Goal: Information Seeking & Learning: Learn about a topic

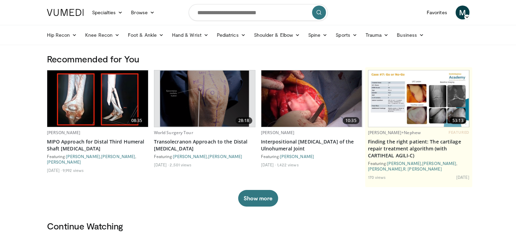
click at [151, 199] on div "08:35 Hermenegildo cañada MIPO Approach for Distal Third Humeral Shaft Fracture…" at bounding box center [258, 138] width 422 height 137
click at [227, 13] on input "Search topics, interventions" at bounding box center [258, 12] width 139 height 17
type input "**********"
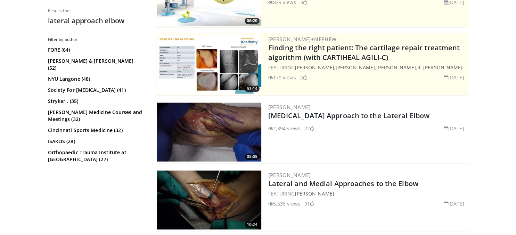
scroll to position [110, 0]
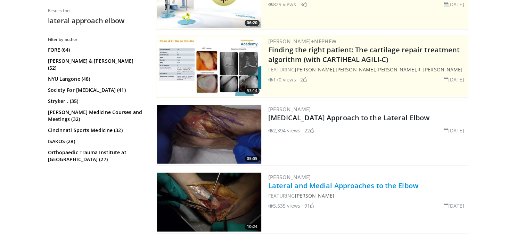
click at [356, 184] on link "Lateral and Medial Approaches to the Elbow" at bounding box center [343, 185] width 150 height 9
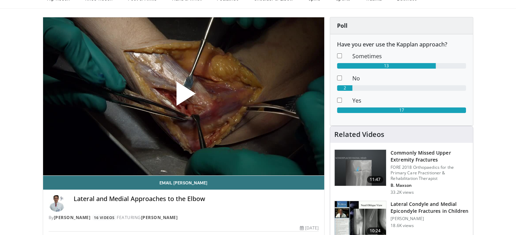
click at [183, 97] on span "Video Player" at bounding box center [183, 97] width 0 height 0
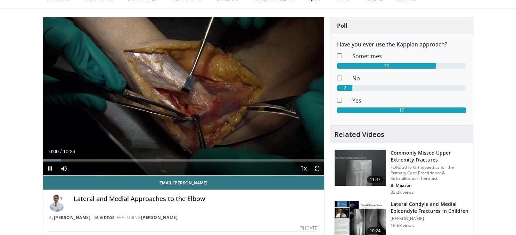
click at [321, 169] on span "Video Player" at bounding box center [317, 169] width 14 height 14
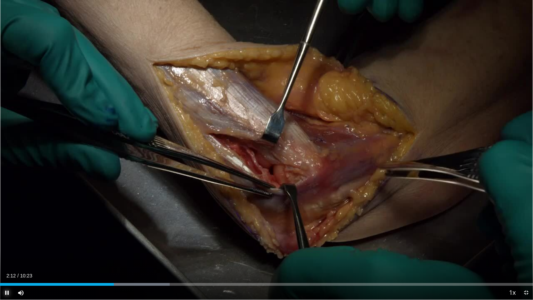
click at [8, 235] on span "Video Player" at bounding box center [7, 293] width 14 height 14
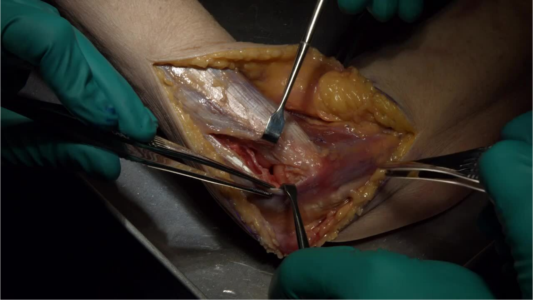
click at [0, 235] on button "Pause" at bounding box center [7, 293] width 14 height 14
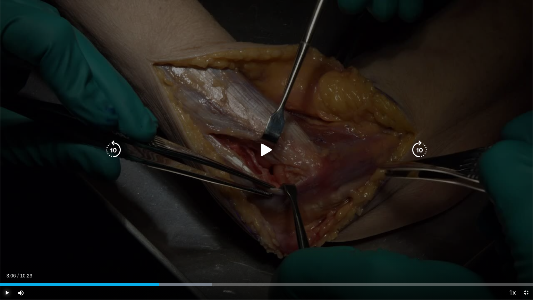
click at [0, 235] on button "Play" at bounding box center [7, 293] width 14 height 14
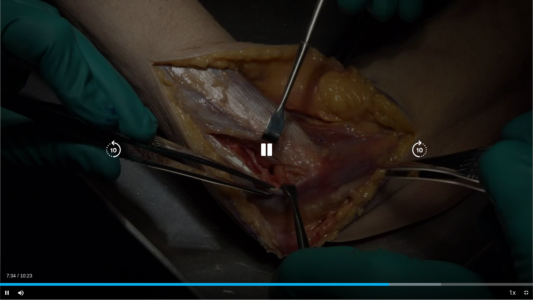
click at [18, 235] on div "10 seconds Tap to unmute" at bounding box center [266, 150] width 533 height 300
click at [268, 144] on icon "Video Player" at bounding box center [266, 149] width 19 height 19
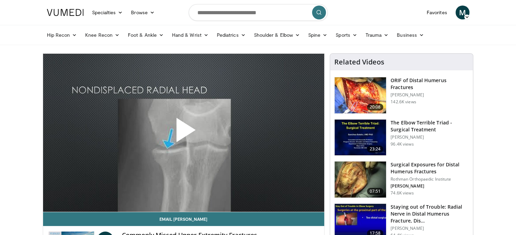
click at [228, 3] on form at bounding box center [258, 12] width 139 height 25
click at [227, 10] on input "Search topics, interventions" at bounding box center [258, 12] width 139 height 17
type input "**********"
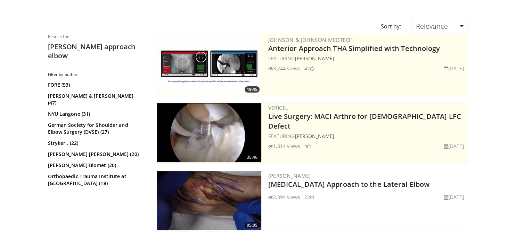
scroll to position [110, 0]
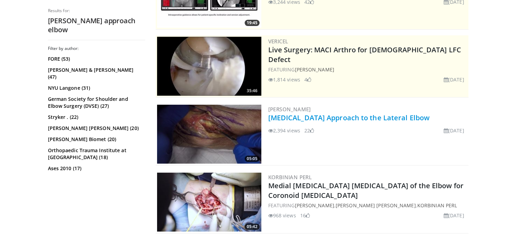
click at [333, 117] on link "[MEDICAL_DATA] Approach to the Lateral Elbow" at bounding box center [348, 117] width 161 height 9
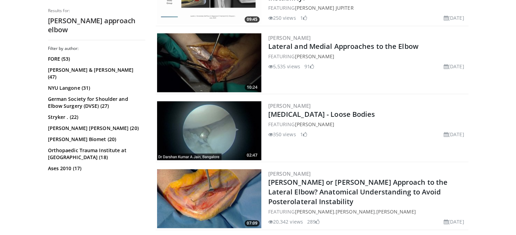
scroll to position [403, 0]
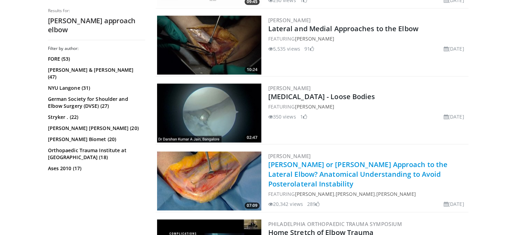
click at [362, 172] on link "Kocher or Kaplan Approach to the Lateral Elbow? Anatomical Understanding to Avo…" at bounding box center [358, 174] width 180 height 29
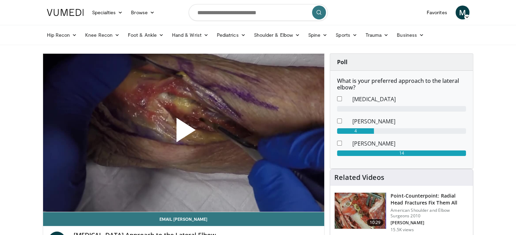
click at [183, 133] on span "Video Player" at bounding box center [183, 133] width 0 height 0
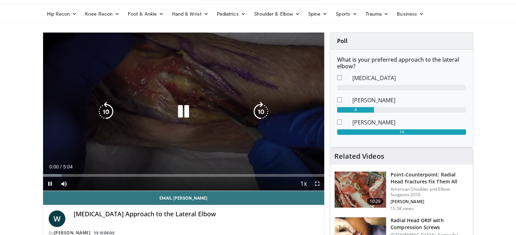
scroll to position [36, 0]
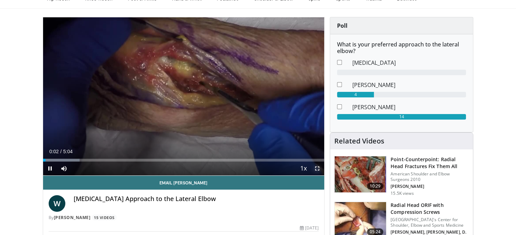
click at [318, 170] on span "Video Player" at bounding box center [317, 169] width 14 height 14
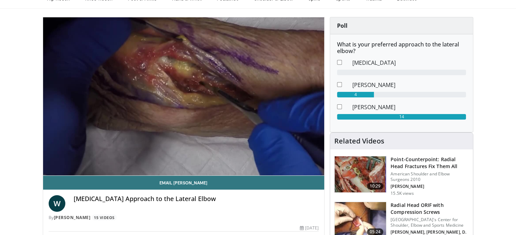
click at [372, 169] on img at bounding box center [359, 175] width 51 height 36
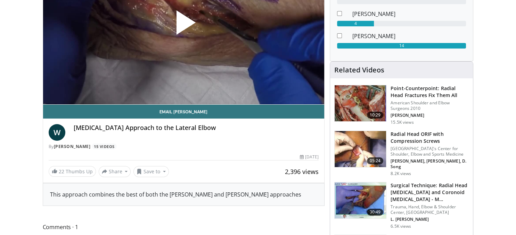
scroll to position [32, 0]
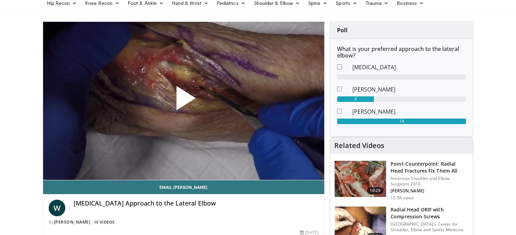
click at [183, 101] on span "Video Player" at bounding box center [183, 101] width 0 height 0
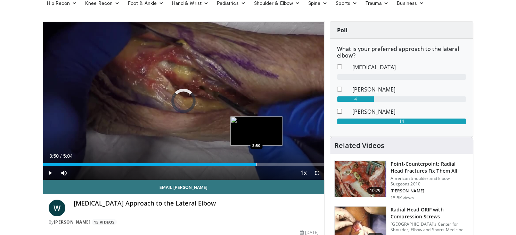
click at [256, 164] on div "Progress Bar" at bounding box center [256, 165] width 1 height 3
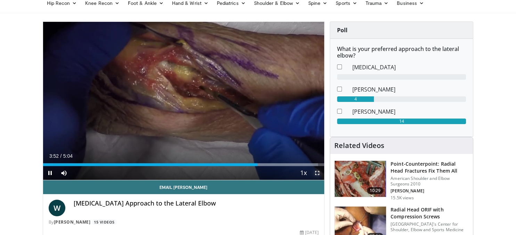
click at [319, 172] on span "Video Player" at bounding box center [317, 173] width 14 height 14
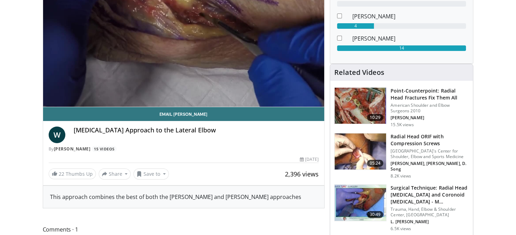
scroll to position [0, 0]
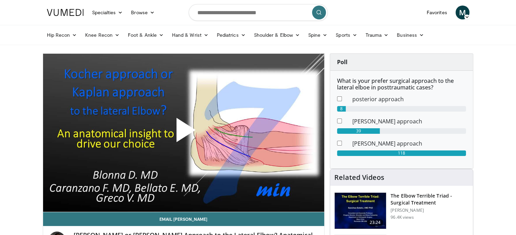
click at [183, 133] on span "Video Player" at bounding box center [183, 133] width 0 height 0
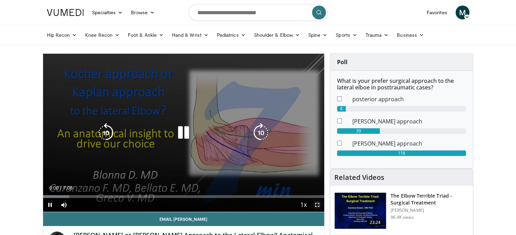
drag, startPoint x: 319, startPoint y: 206, endPoint x: 313, endPoint y: 204, distance: 5.9
click at [318, 206] on span "Video Player" at bounding box center [317, 205] width 14 height 14
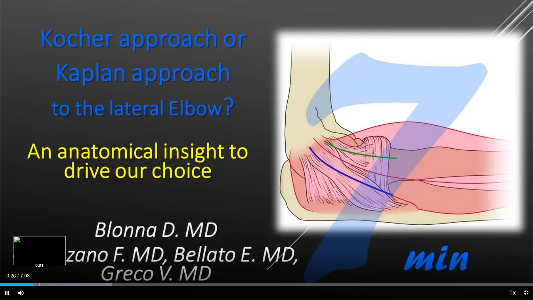
click at [40, 235] on div "Progress Bar" at bounding box center [40, 284] width 1 height 3
click at [47, 235] on div "Progress Bar" at bounding box center [47, 284] width 1 height 3
click at [55, 235] on div "Progress Bar" at bounding box center [55, 284] width 1 height 3
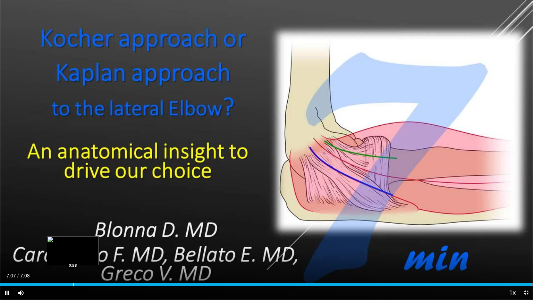
click at [73, 235] on div "Loaded : 100.00% 7:07 0:58" at bounding box center [266, 282] width 533 height 7
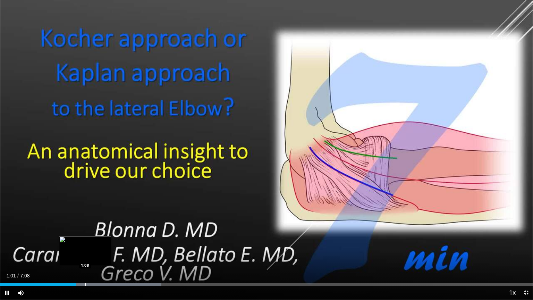
click at [85, 235] on div "Loaded : 30.30% 1:01 1:08" at bounding box center [266, 282] width 533 height 7
click at [98, 235] on div "Progress Bar" at bounding box center [97, 284] width 1 height 3
click at [101, 235] on div "Progress Bar" at bounding box center [101, 284] width 1 height 3
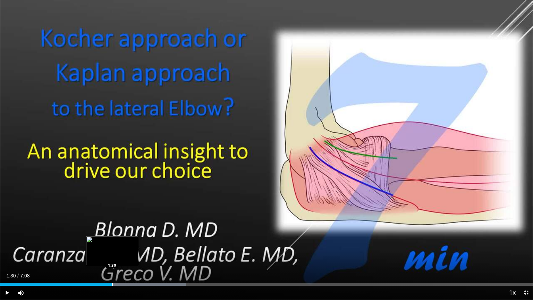
click at [112, 235] on div "Progress Bar" at bounding box center [112, 284] width 1 height 3
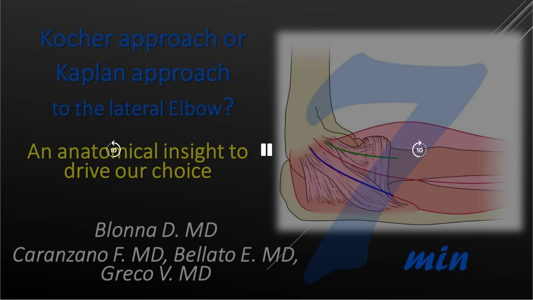
click at [106, 235] on video-js "**********" at bounding box center [266, 150] width 533 height 300
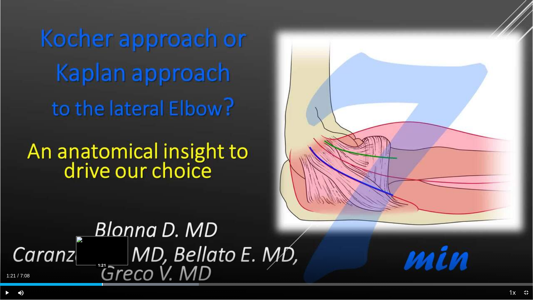
click at [102, 235] on div "Loaded : 37.29% 1:21 1:21" at bounding box center [266, 282] width 533 height 7
